Goal: Information Seeking & Learning: Learn about a topic

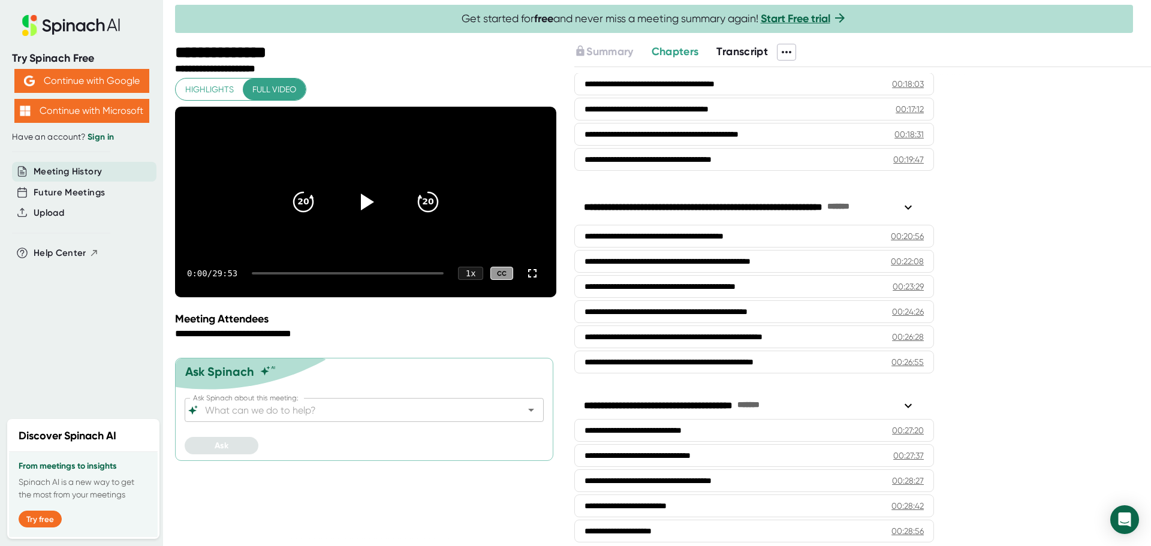
scroll to position [721, 0]
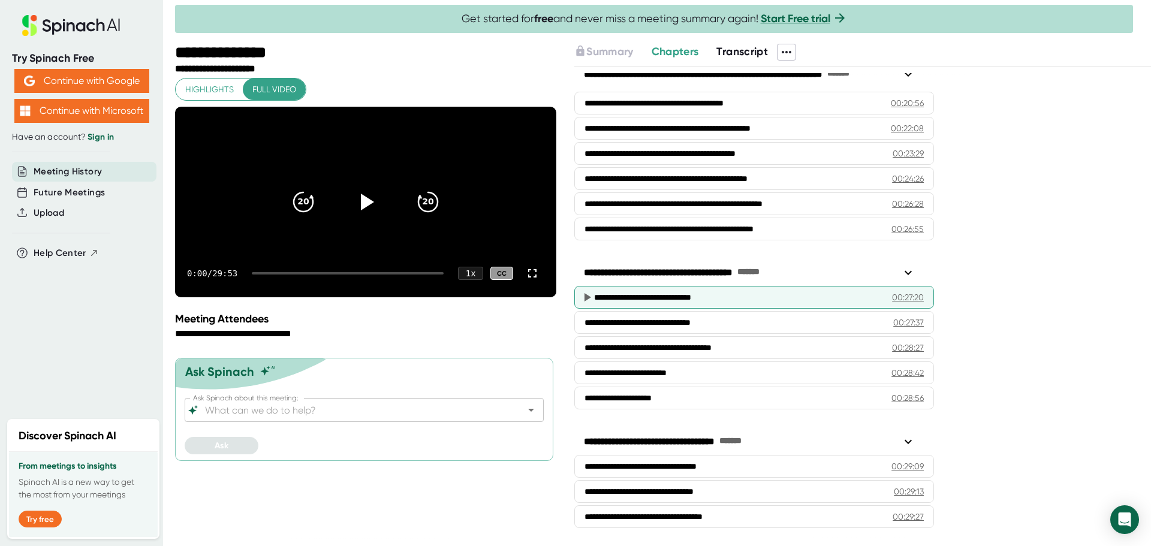
click at [867, 297] on div "**********" at bounding box center [733, 297] width 279 height 12
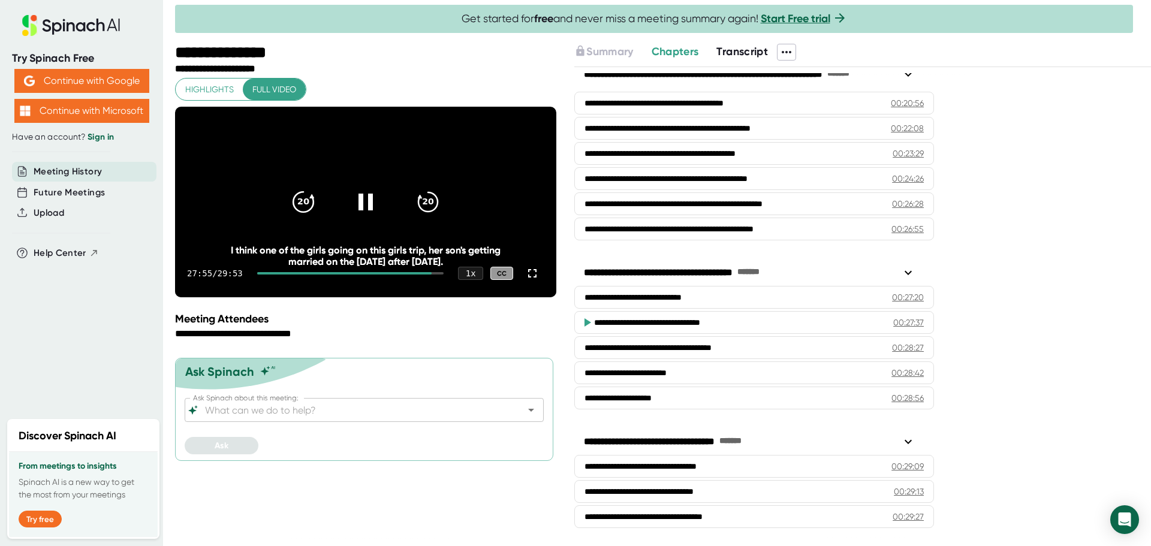
click at [309, 216] on icon "20" at bounding box center [303, 202] width 30 height 30
